Goal: Task Accomplishment & Management: Use online tool/utility

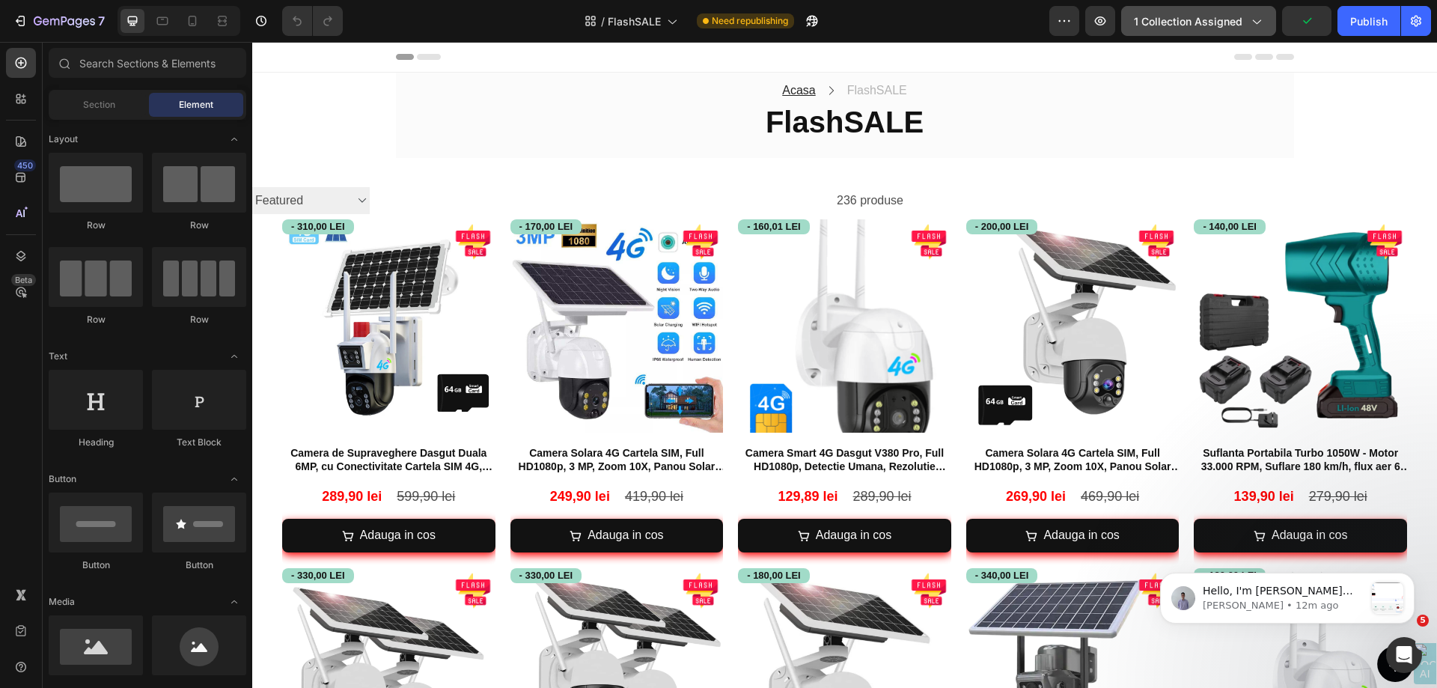
click at [1252, 13] on div "1 collection assigned" at bounding box center [1199, 21] width 130 height 16
click at [883, 22] on div "/ FlashSALE Need republishing" at bounding box center [702, 21] width 695 height 30
click at [305, 227] on div "Product Images" at bounding box center [321, 228] width 73 height 13
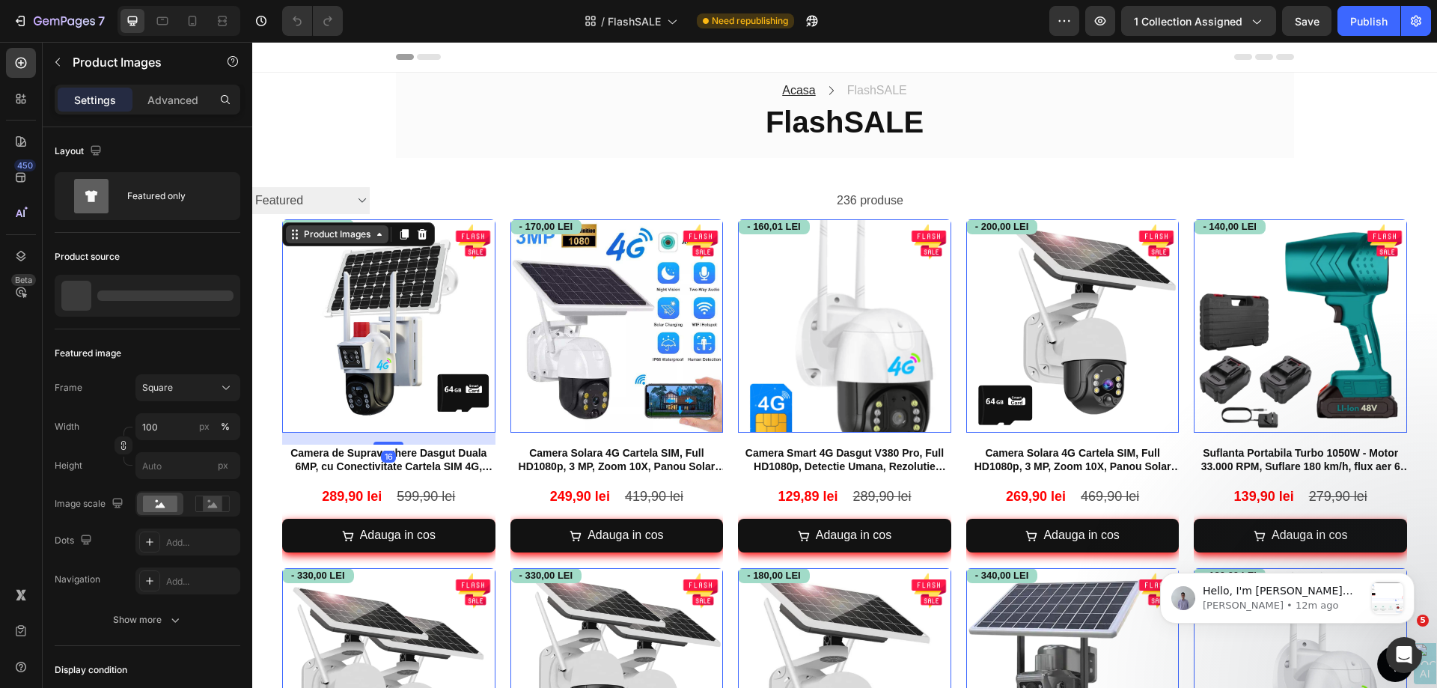
click at [313, 236] on div "Product Images" at bounding box center [337, 234] width 73 height 13
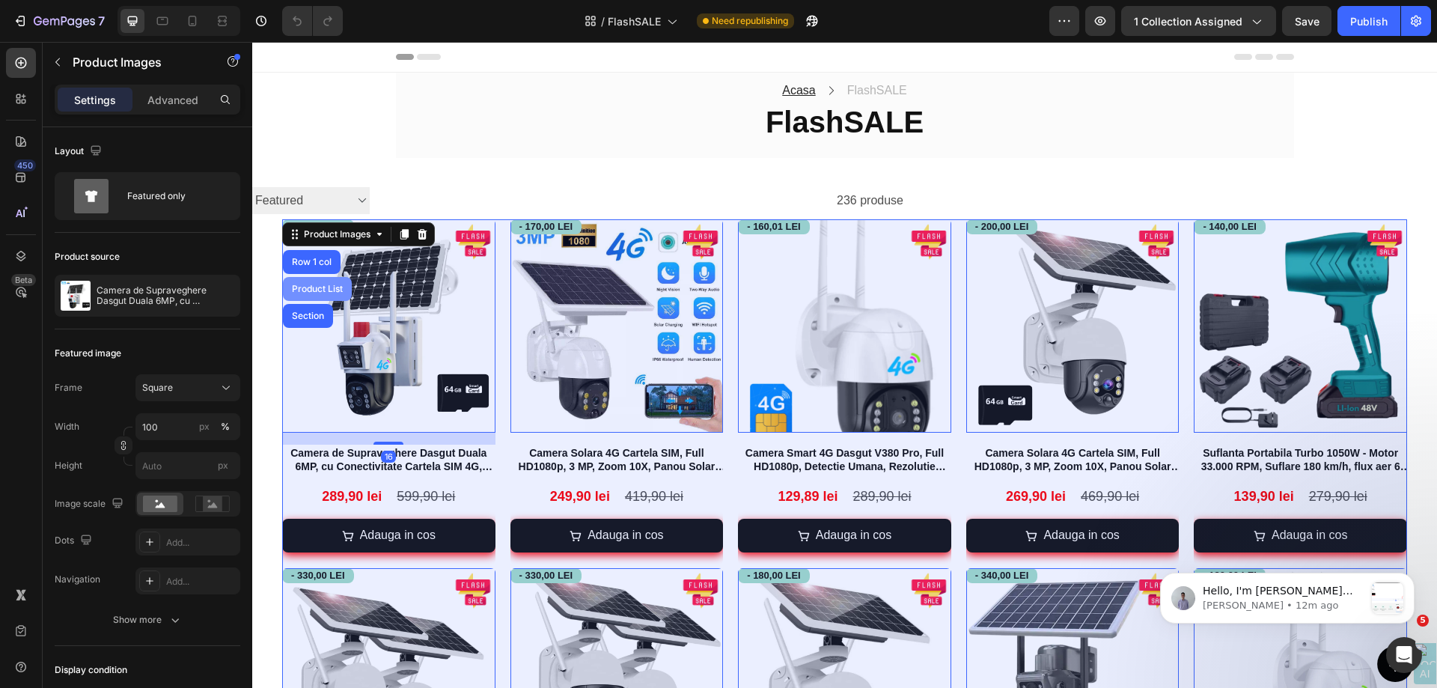
click at [317, 283] on div "Product List" at bounding box center [317, 289] width 69 height 24
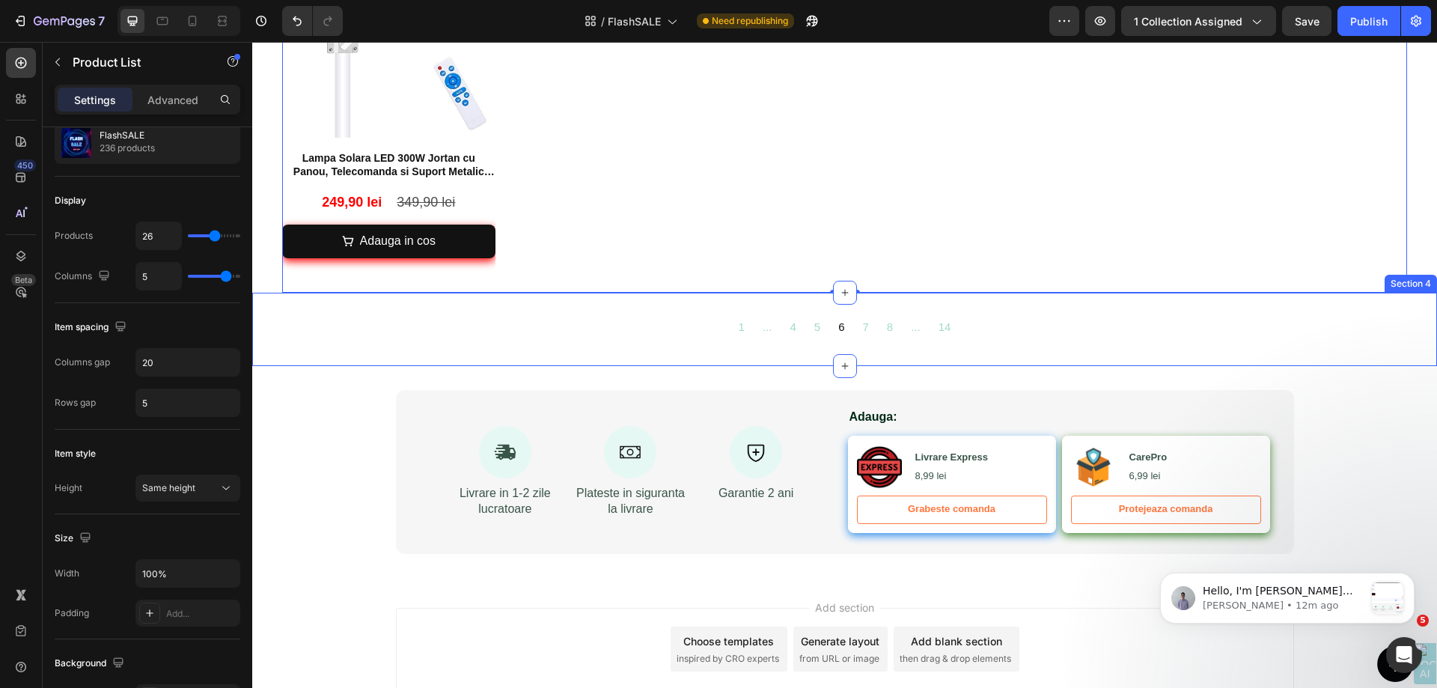
scroll to position [2132, 0]
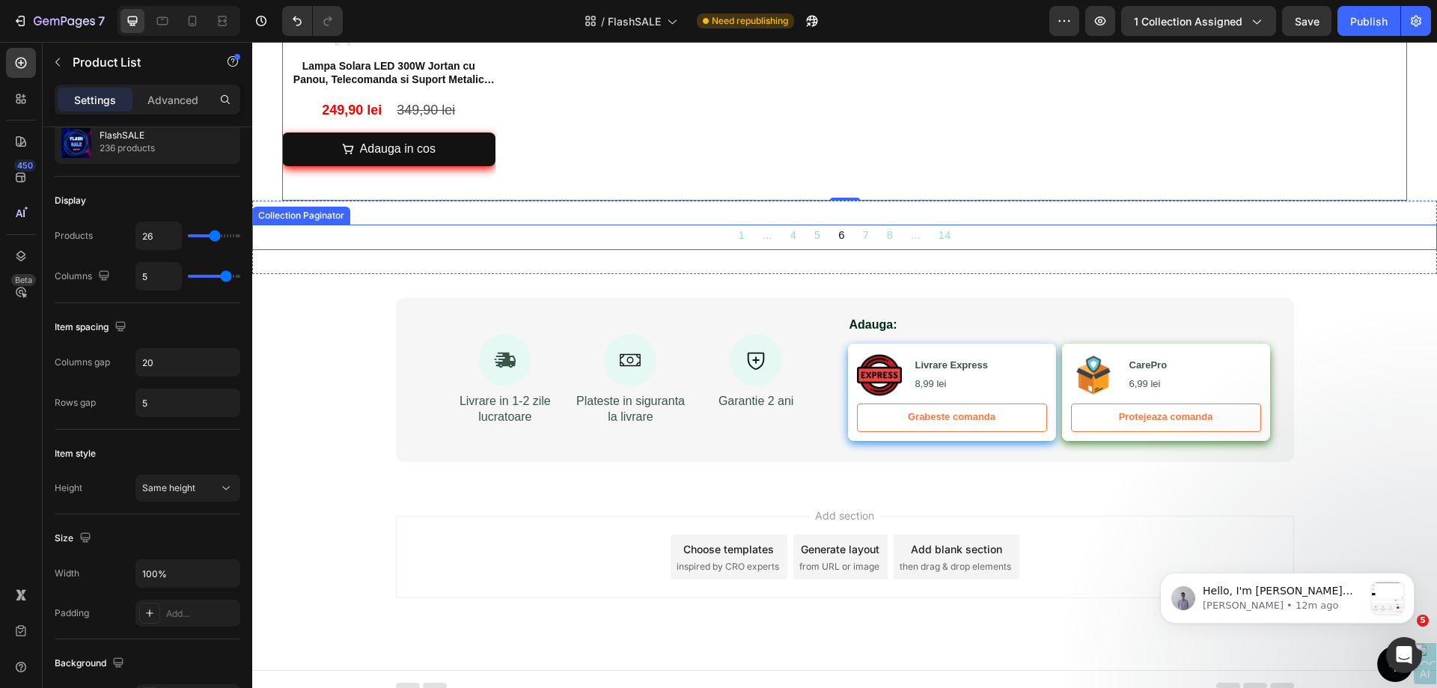
click at [657, 225] on div "1 ... 4 5 6 7 8 ... 14" at bounding box center [844, 237] width 1185 height 25
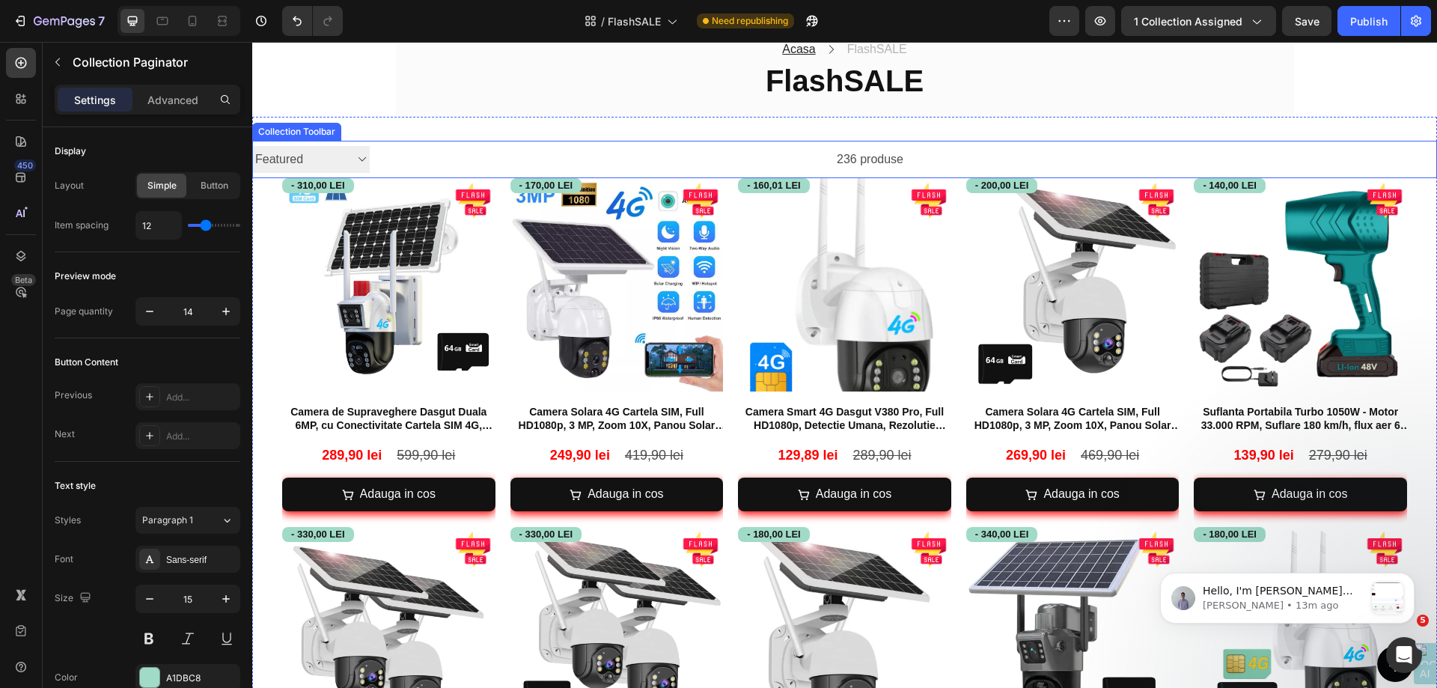
scroll to position [0, 0]
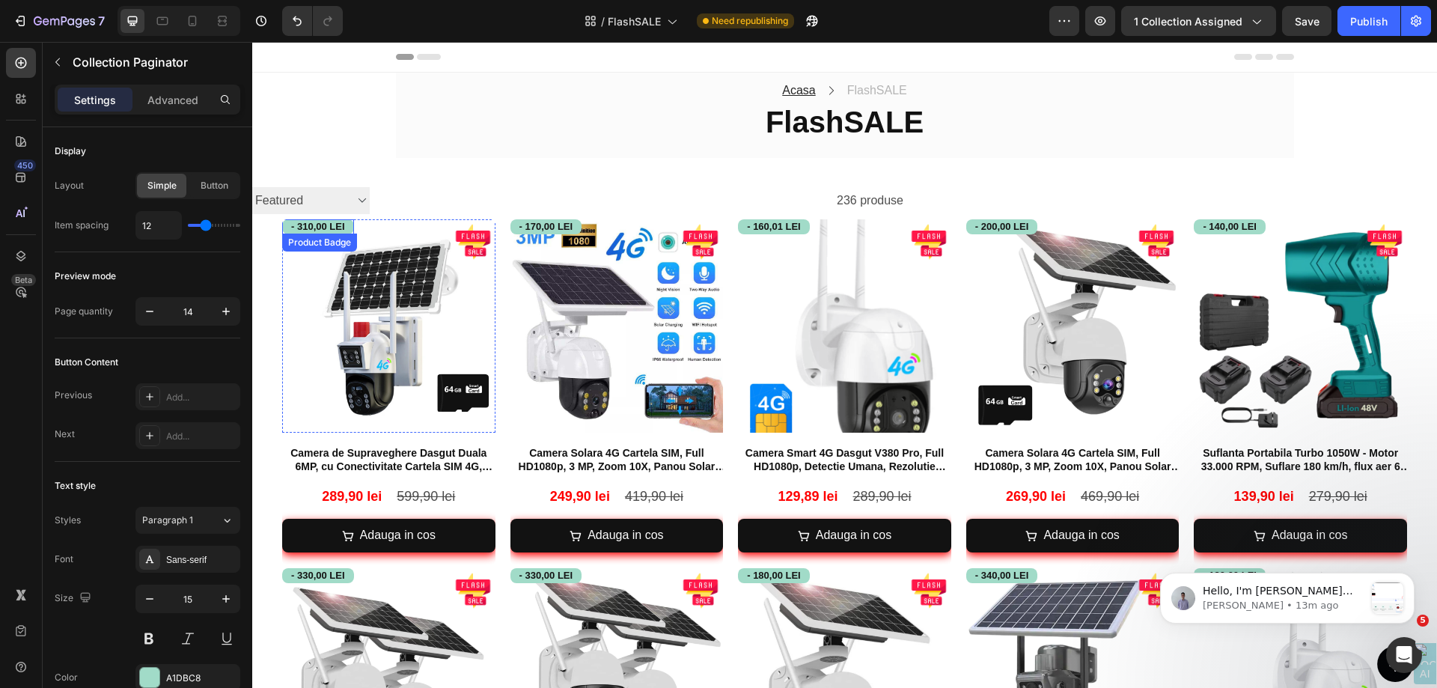
click at [293, 240] on div "Product Badge" at bounding box center [319, 242] width 69 height 13
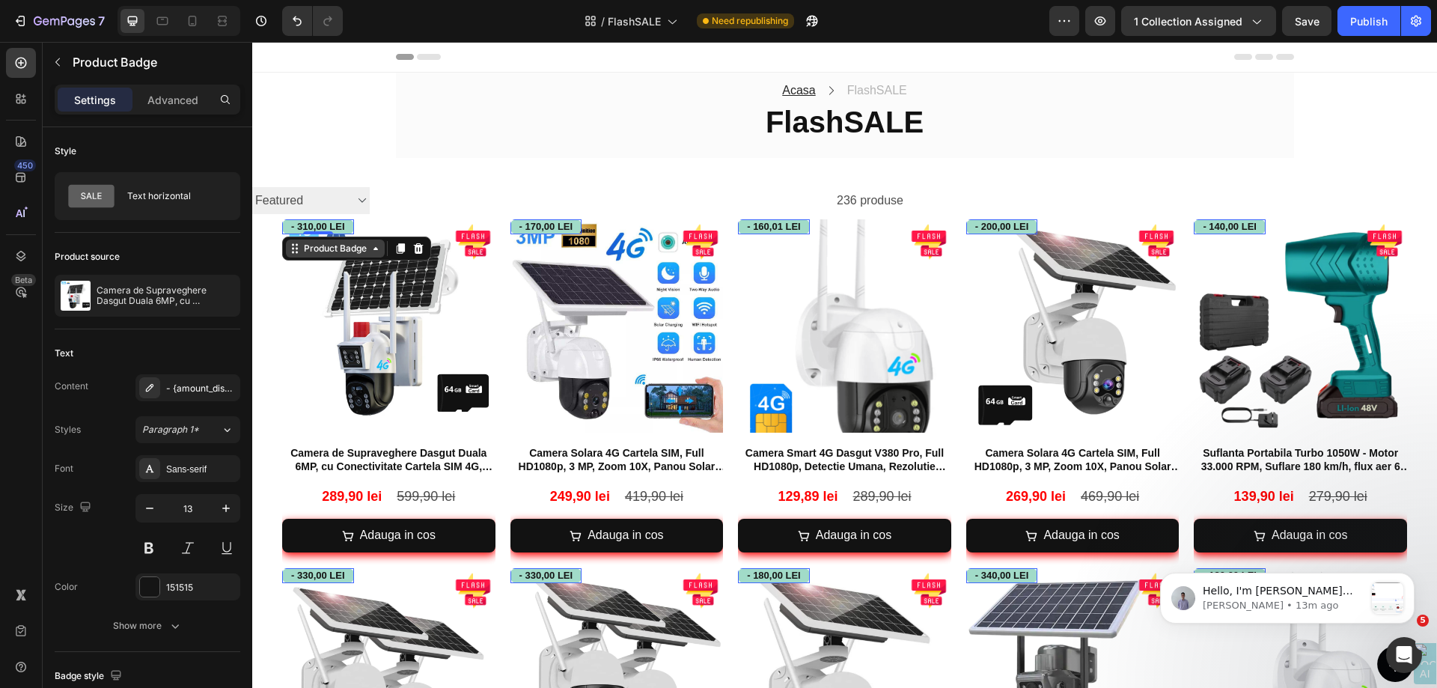
click at [301, 246] on div "Product Badge" at bounding box center [335, 248] width 69 height 13
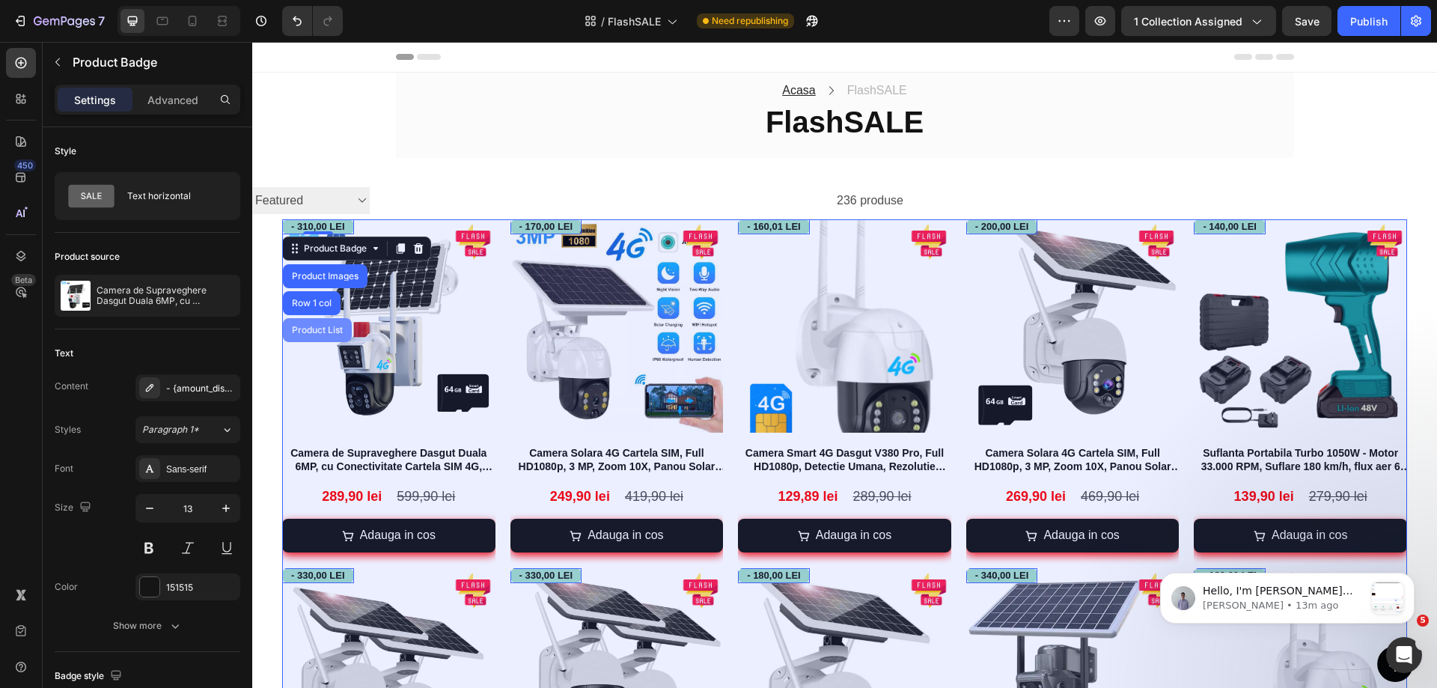
click at [313, 328] on div "Product List" at bounding box center [317, 330] width 57 height 9
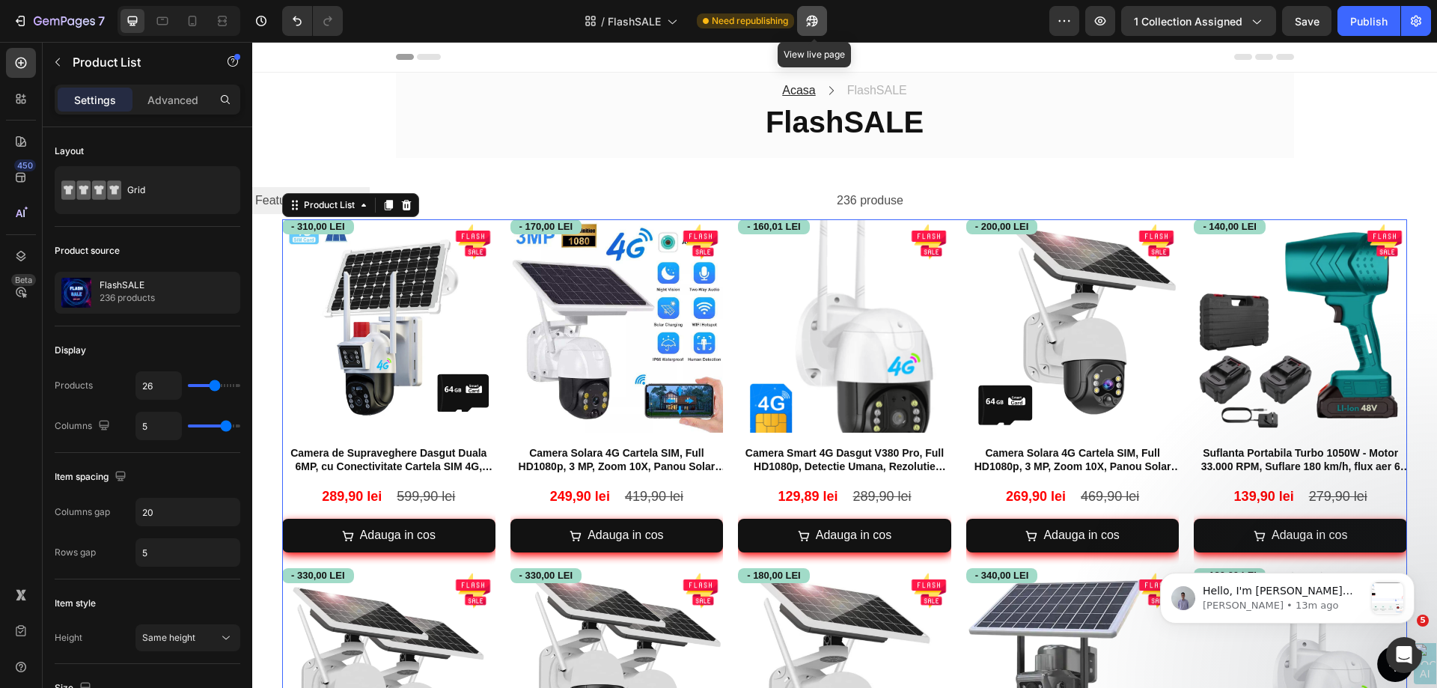
click at [811, 22] on icon "button" at bounding box center [809, 24] width 4 height 4
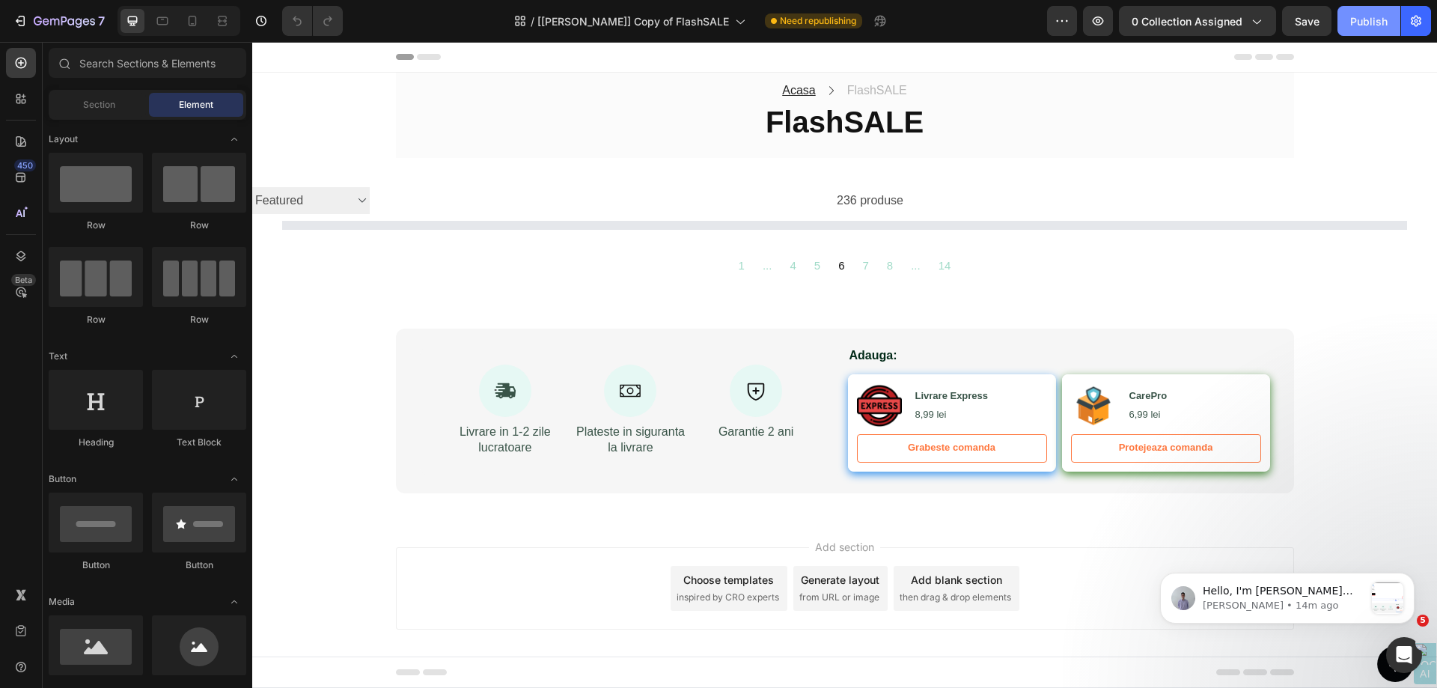
click at [1374, 25] on div "Publish" at bounding box center [1368, 21] width 37 height 16
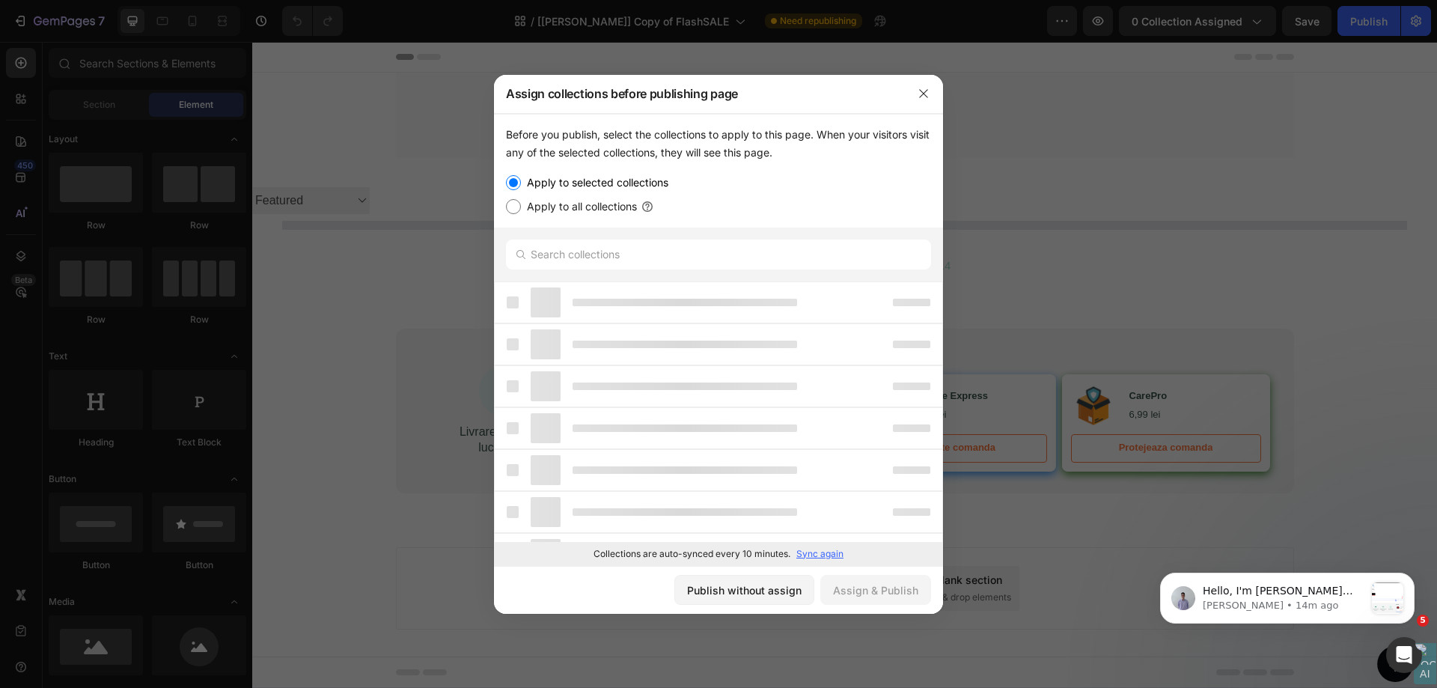
click at [1389, 142] on div at bounding box center [718, 344] width 1437 height 688
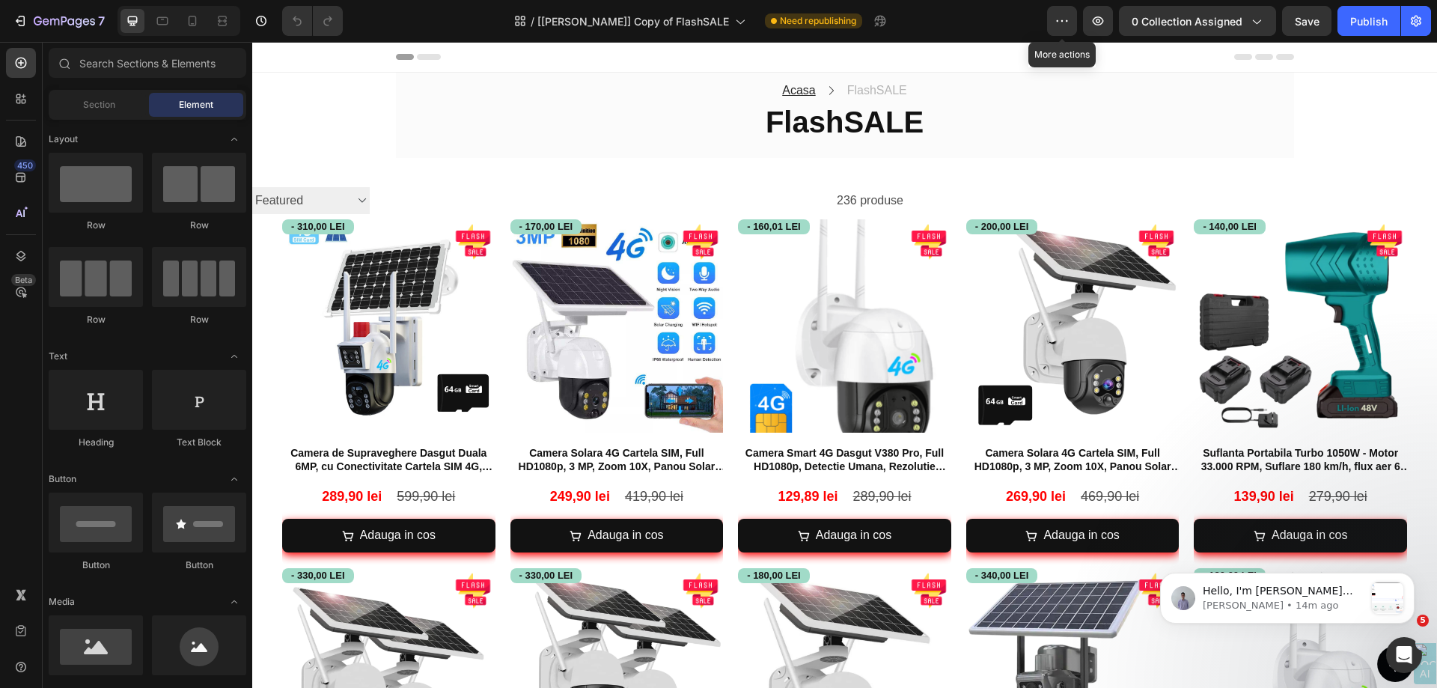
drag, startPoint x: 1069, startPoint y: 22, endPoint x: 1073, endPoint y: 39, distance: 17.8
click at [1068, 22] on icon "button" at bounding box center [1062, 20] width 15 height 15
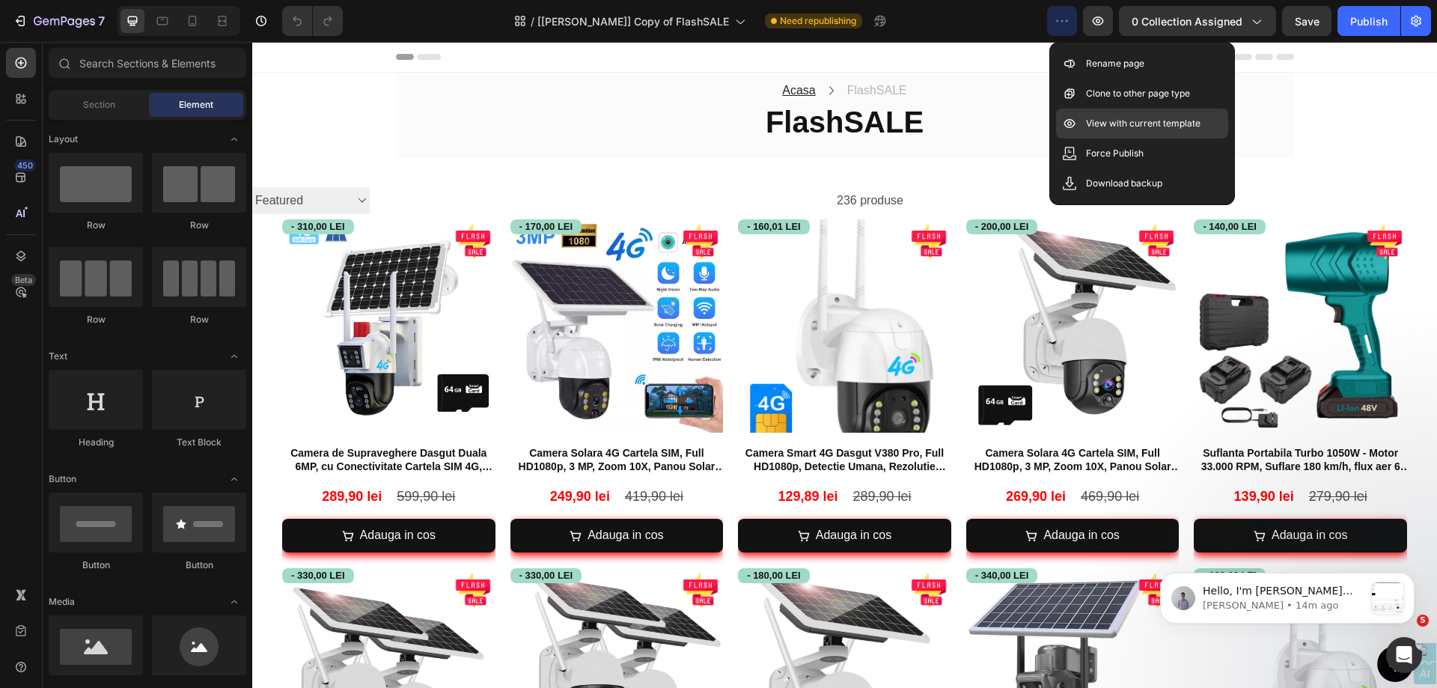
click at [1107, 138] on div "View with current template" at bounding box center [1142, 153] width 172 height 30
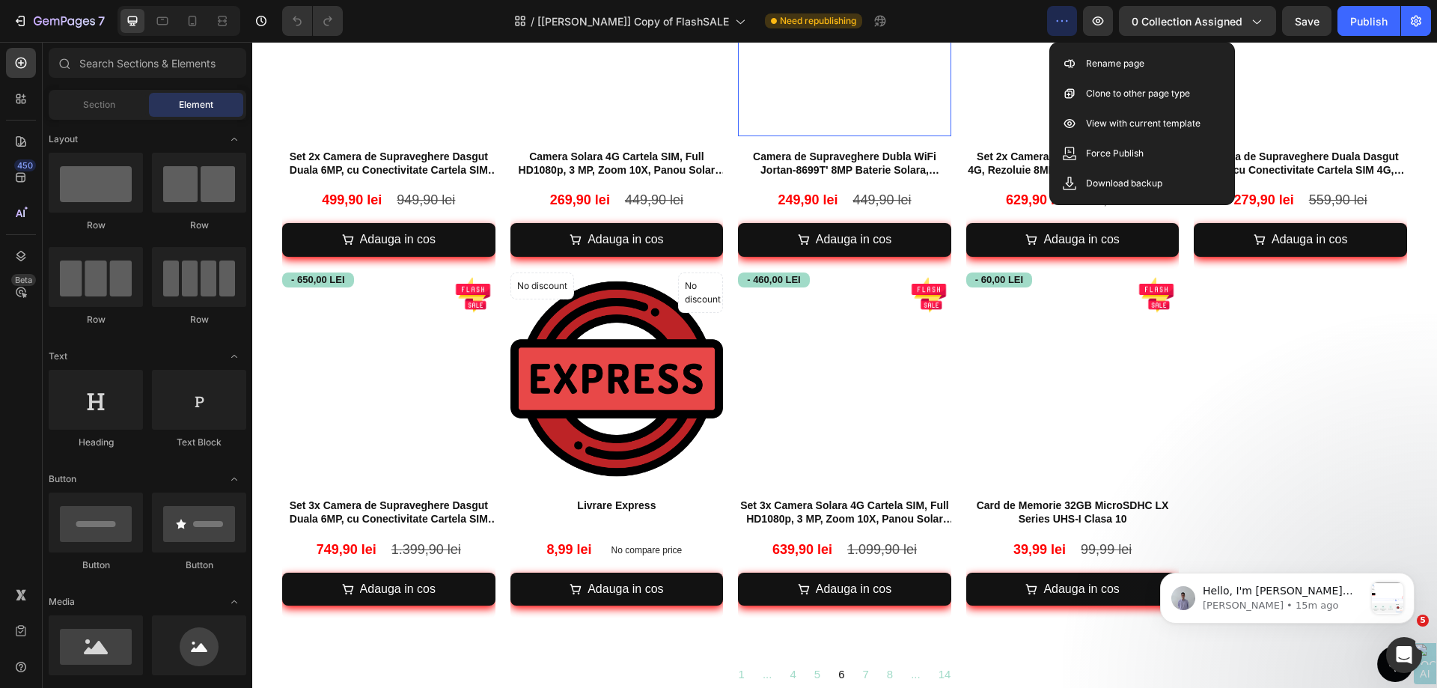
scroll to position [1123, 0]
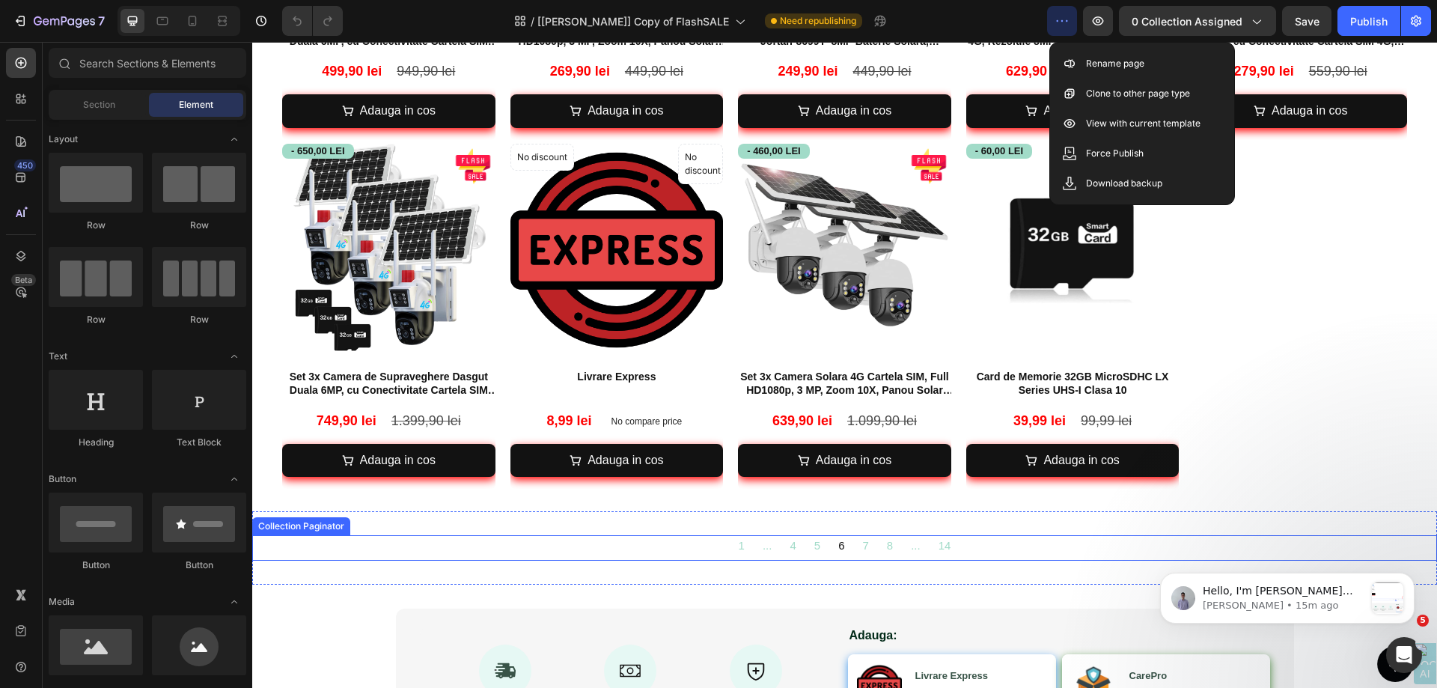
click at [720, 535] on div "1 ... 4 5 6 7 8 ... 14" at bounding box center [845, 545] width 266 height 20
